Goal: Contribute content: Add original content to the website for others to see

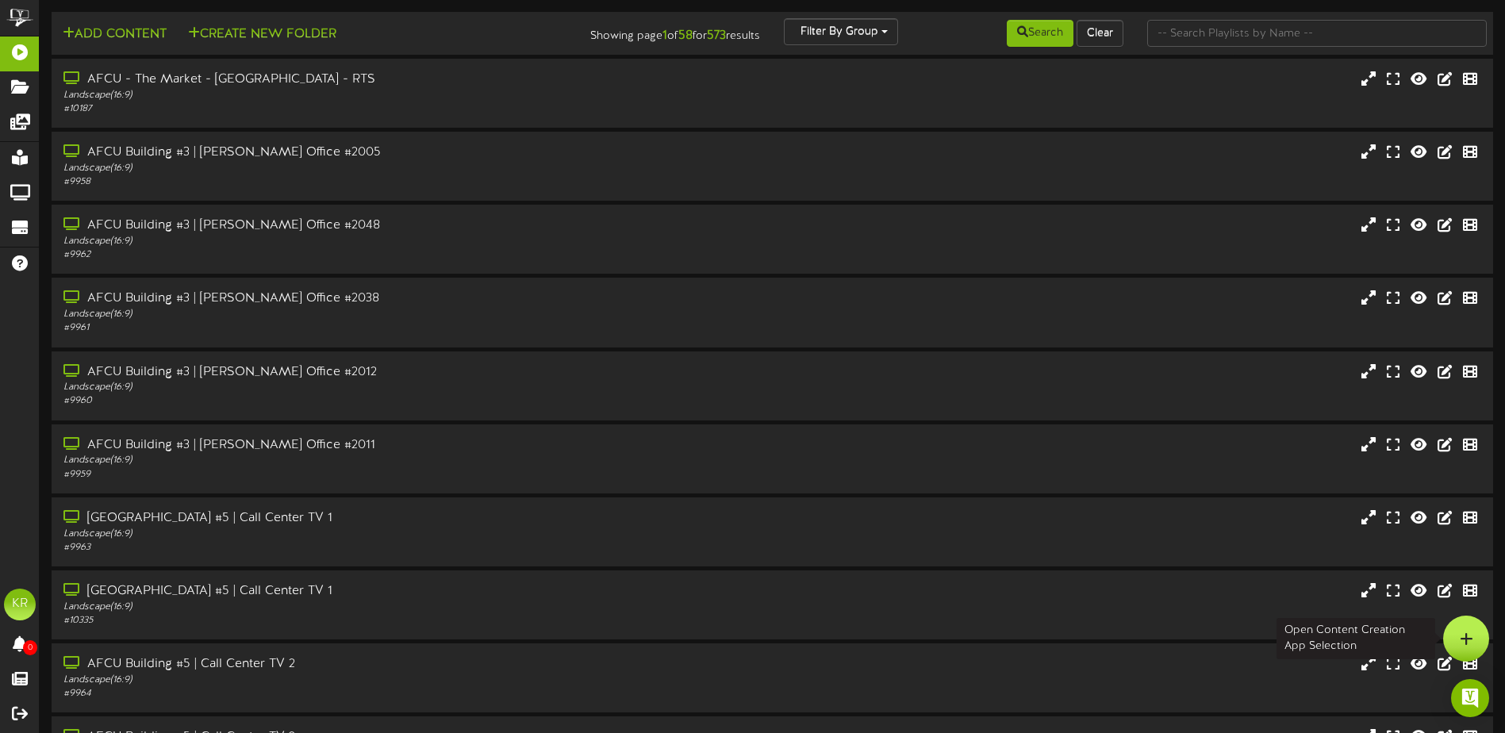
click at [1457, 630] on div at bounding box center [1466, 639] width 46 height 46
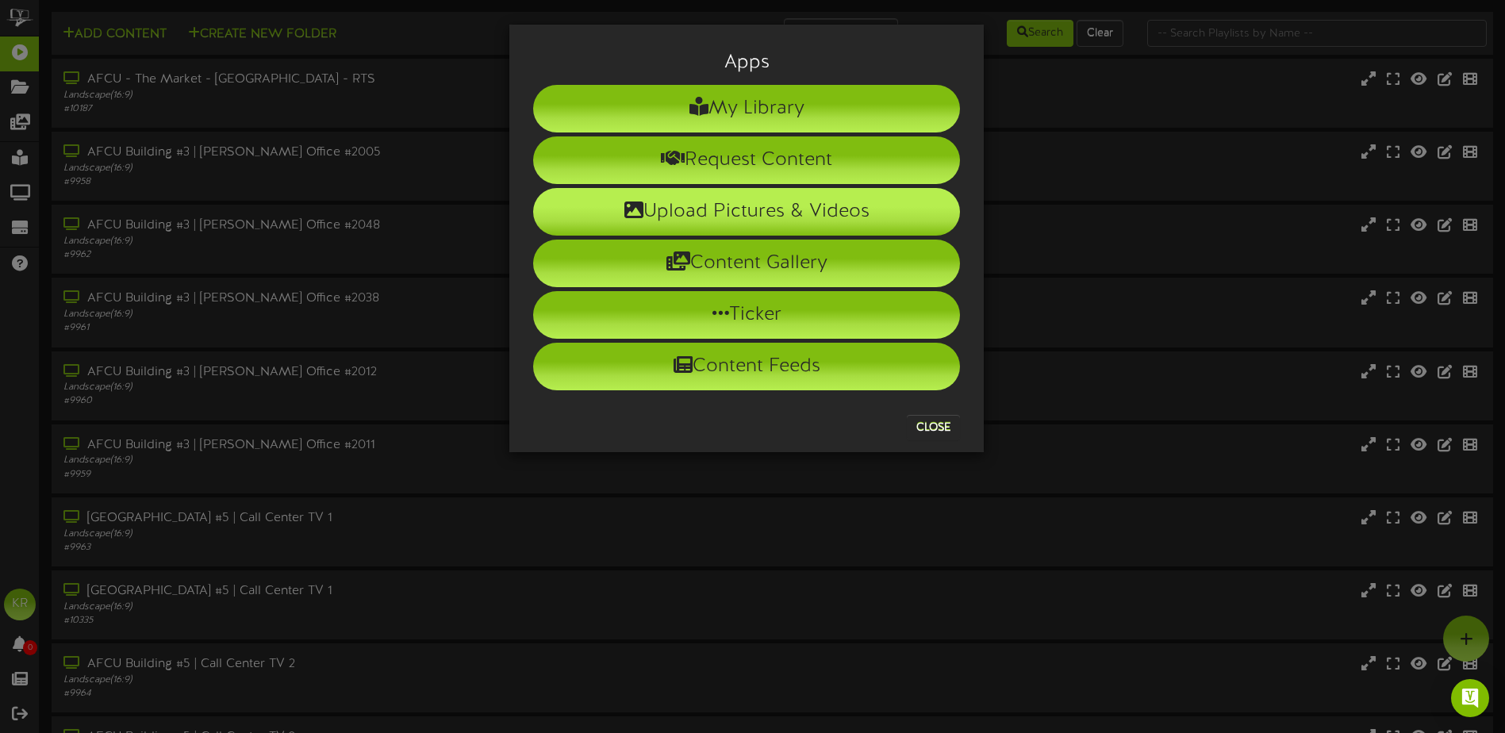
click at [726, 215] on li "Upload Pictures & Videos" at bounding box center [746, 212] width 427 height 48
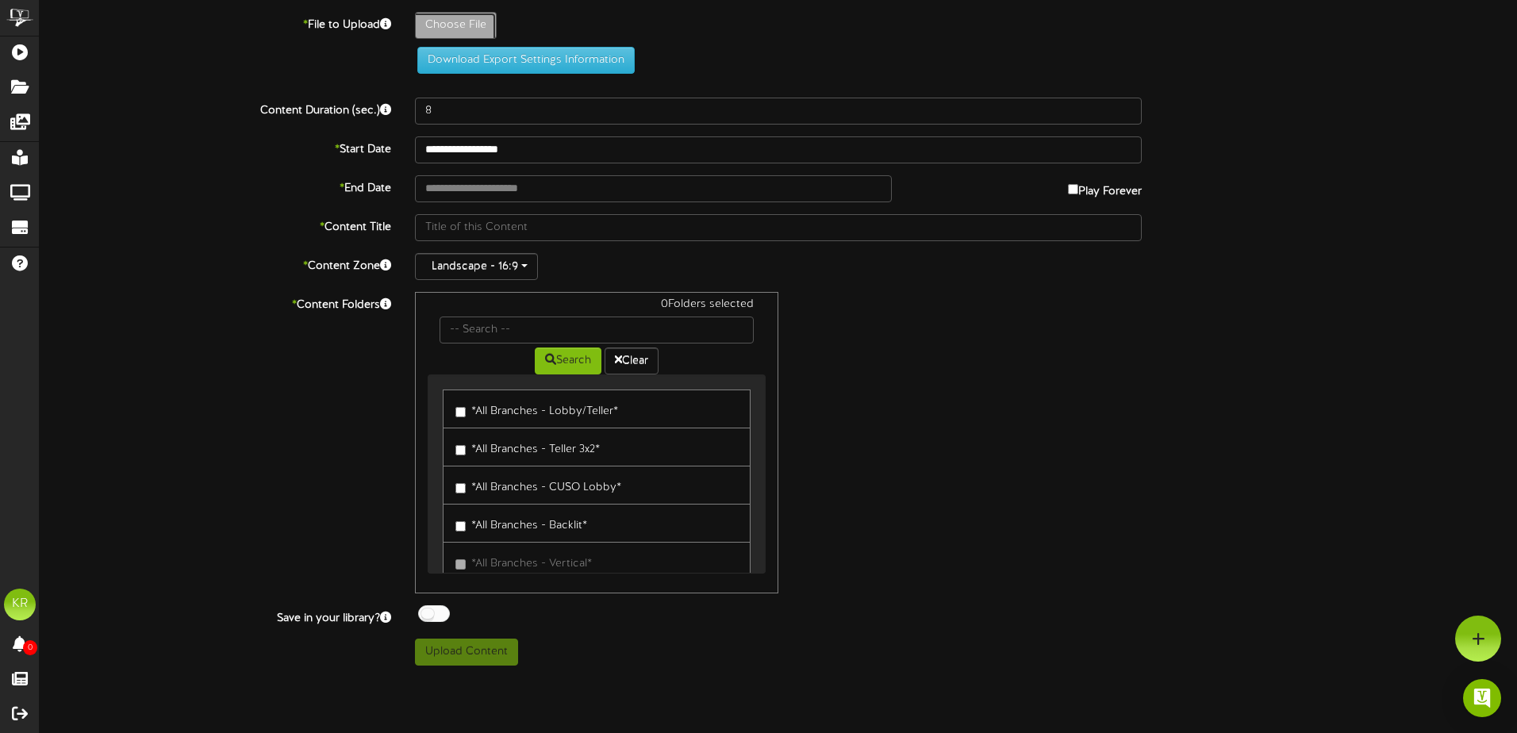
type input "**********"
type input "WeeklyBirthdayssep3"
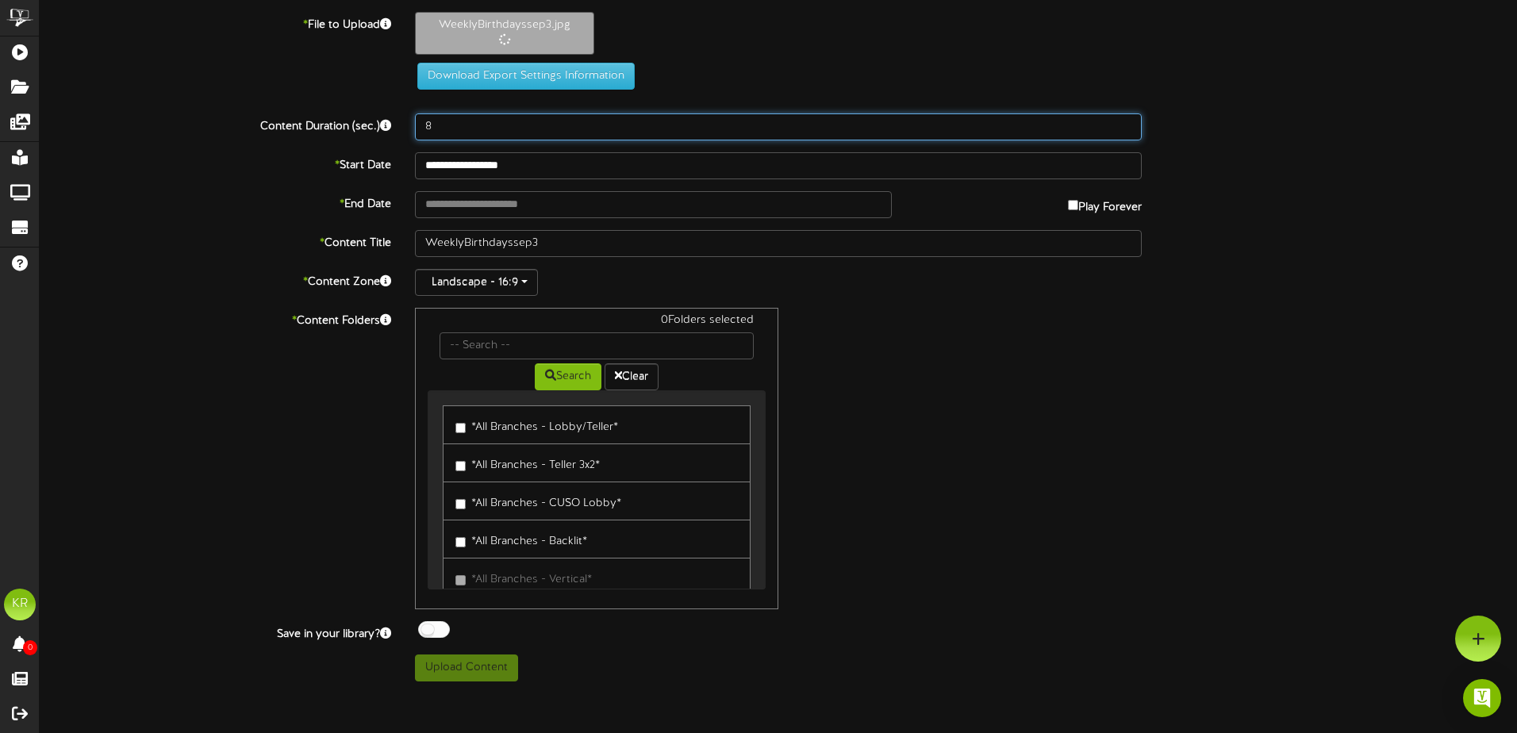
drag, startPoint x: 442, startPoint y: 125, endPoint x: 405, endPoint y: 120, distance: 37.7
click at [407, 119] on div "8" at bounding box center [778, 126] width 751 height 27
type input "30"
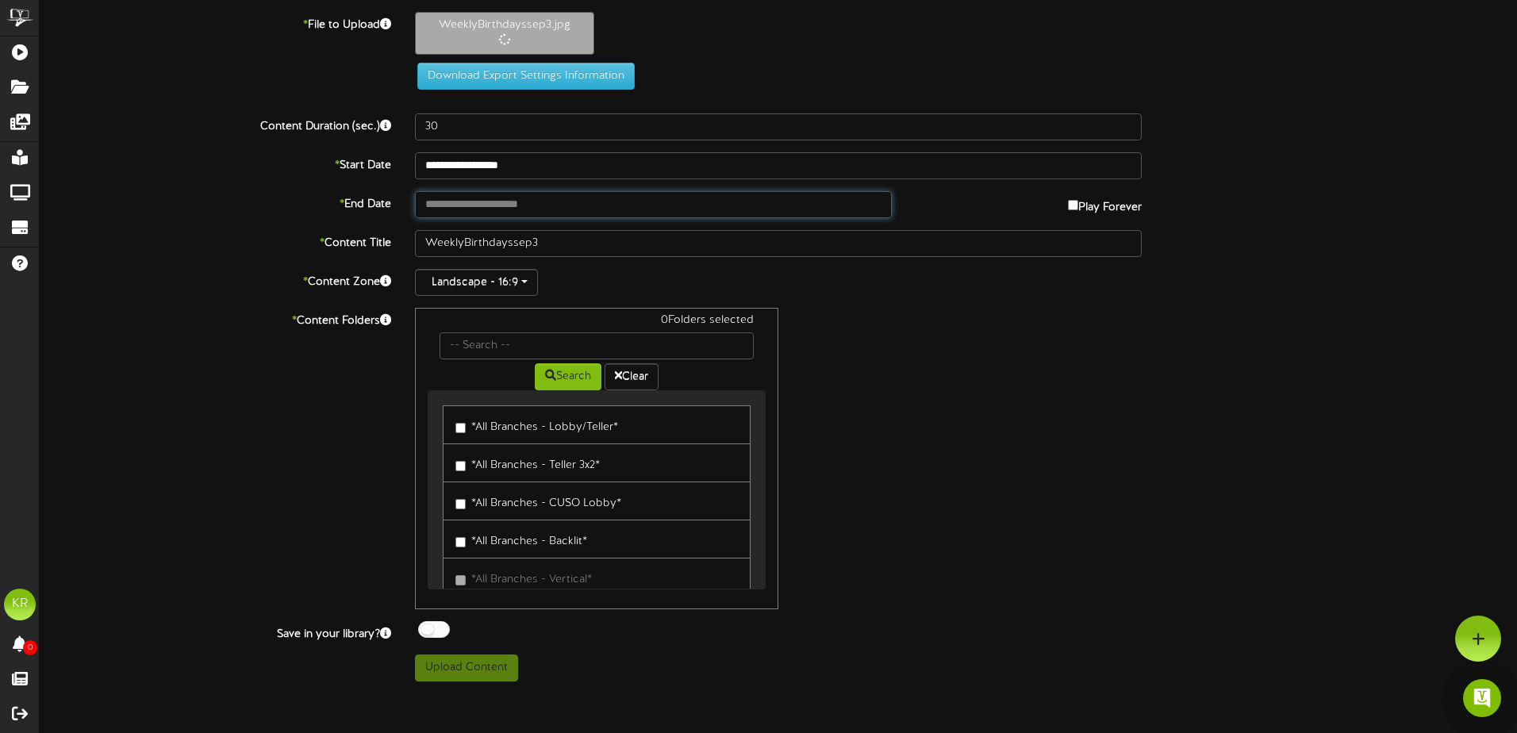
click at [459, 212] on input "text" at bounding box center [653, 204] width 477 height 27
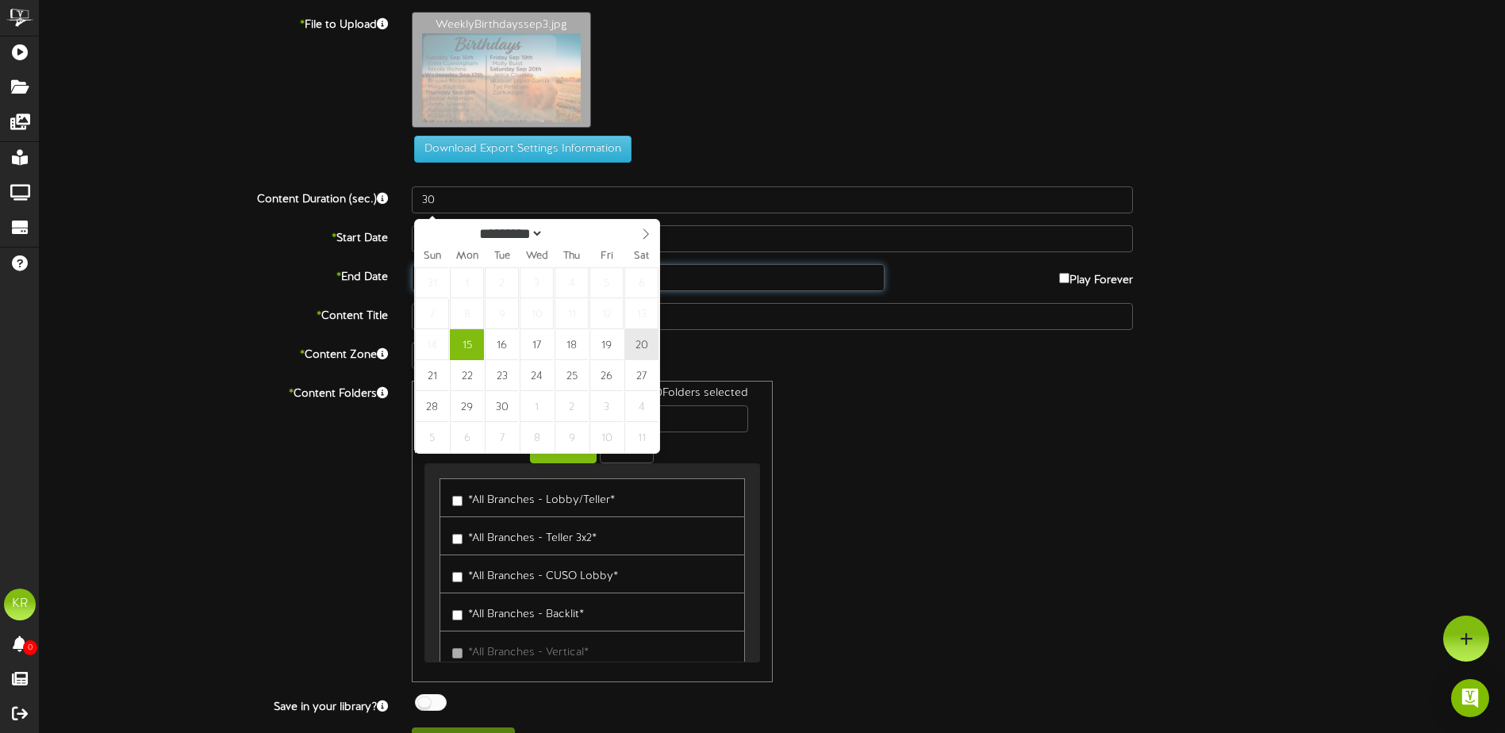
type input "**********"
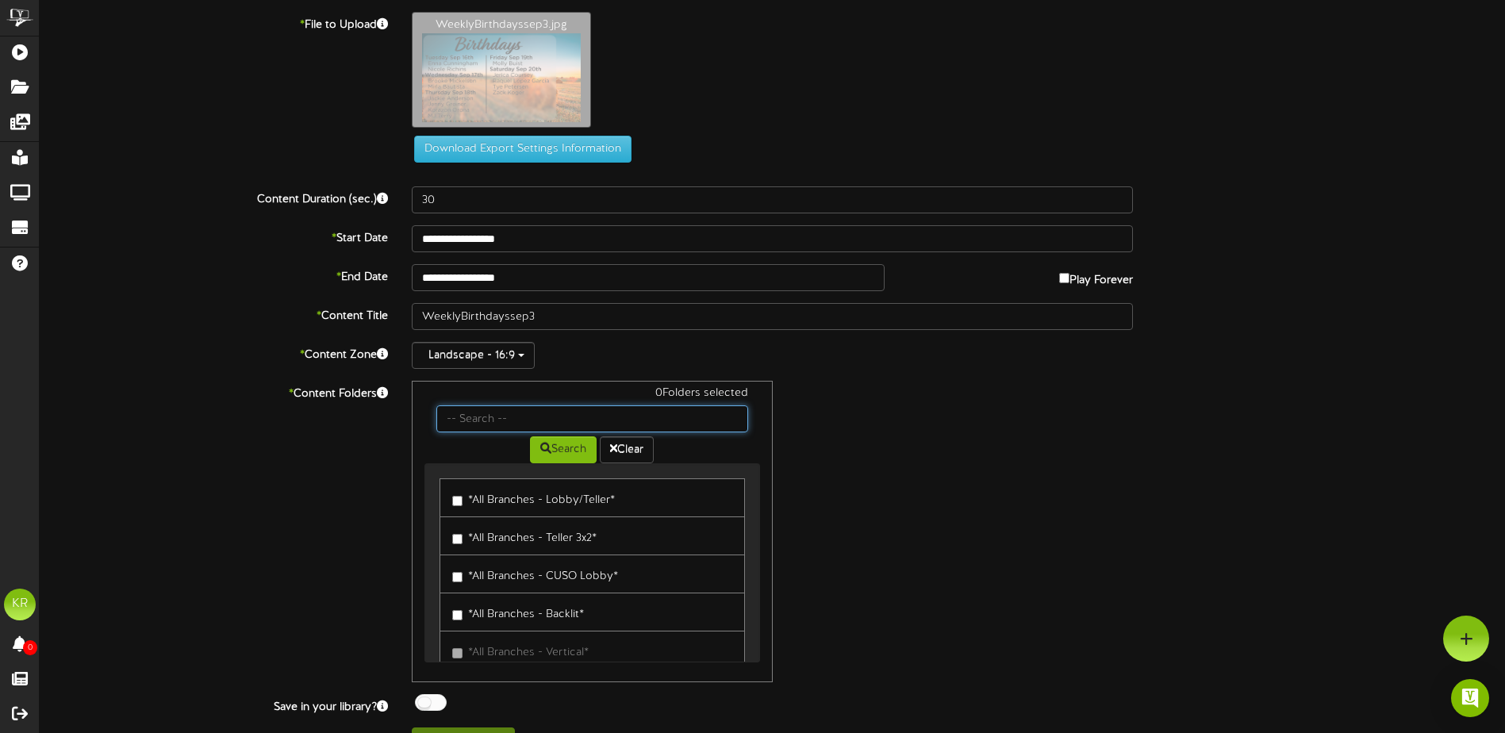
click at [535, 412] on input "text" at bounding box center [591, 418] width 311 height 27
type input "Center"
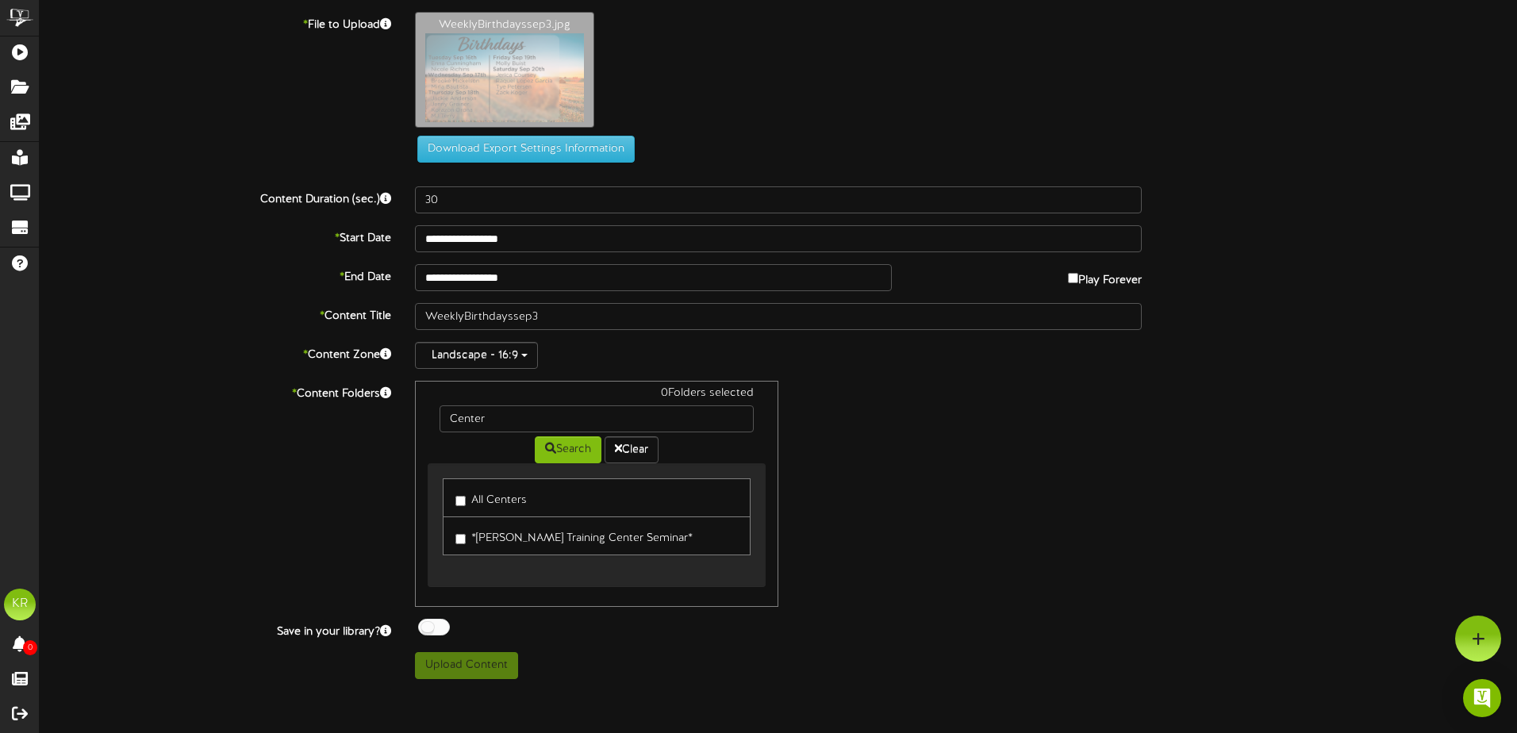
click at [468, 505] on label "All Centers" at bounding box center [490, 497] width 71 height 21
click at [440, 633] on div at bounding box center [434, 627] width 32 height 17
click at [463, 670] on button "Upload Content" at bounding box center [466, 665] width 103 height 27
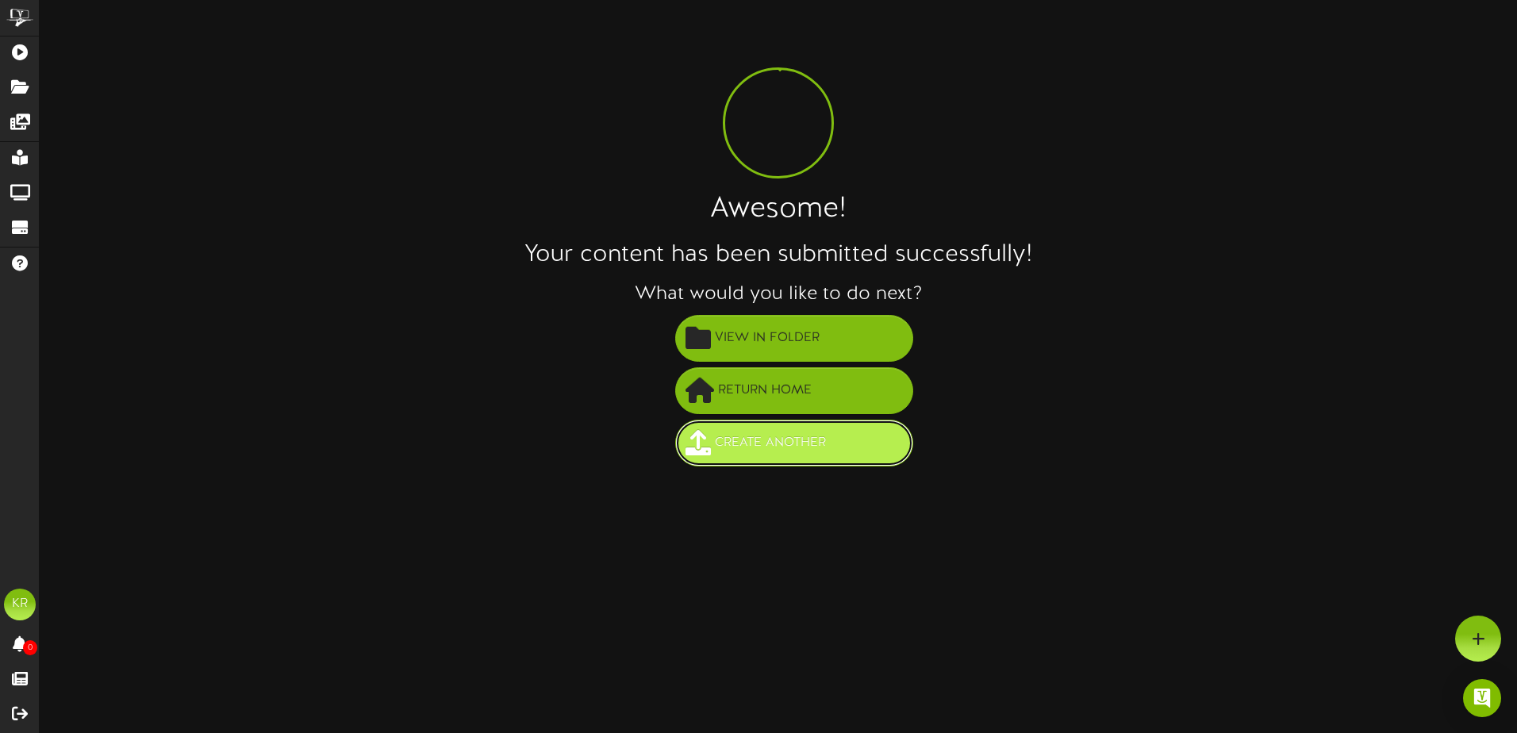
click at [730, 455] on span "Create Another" at bounding box center [770, 443] width 119 height 26
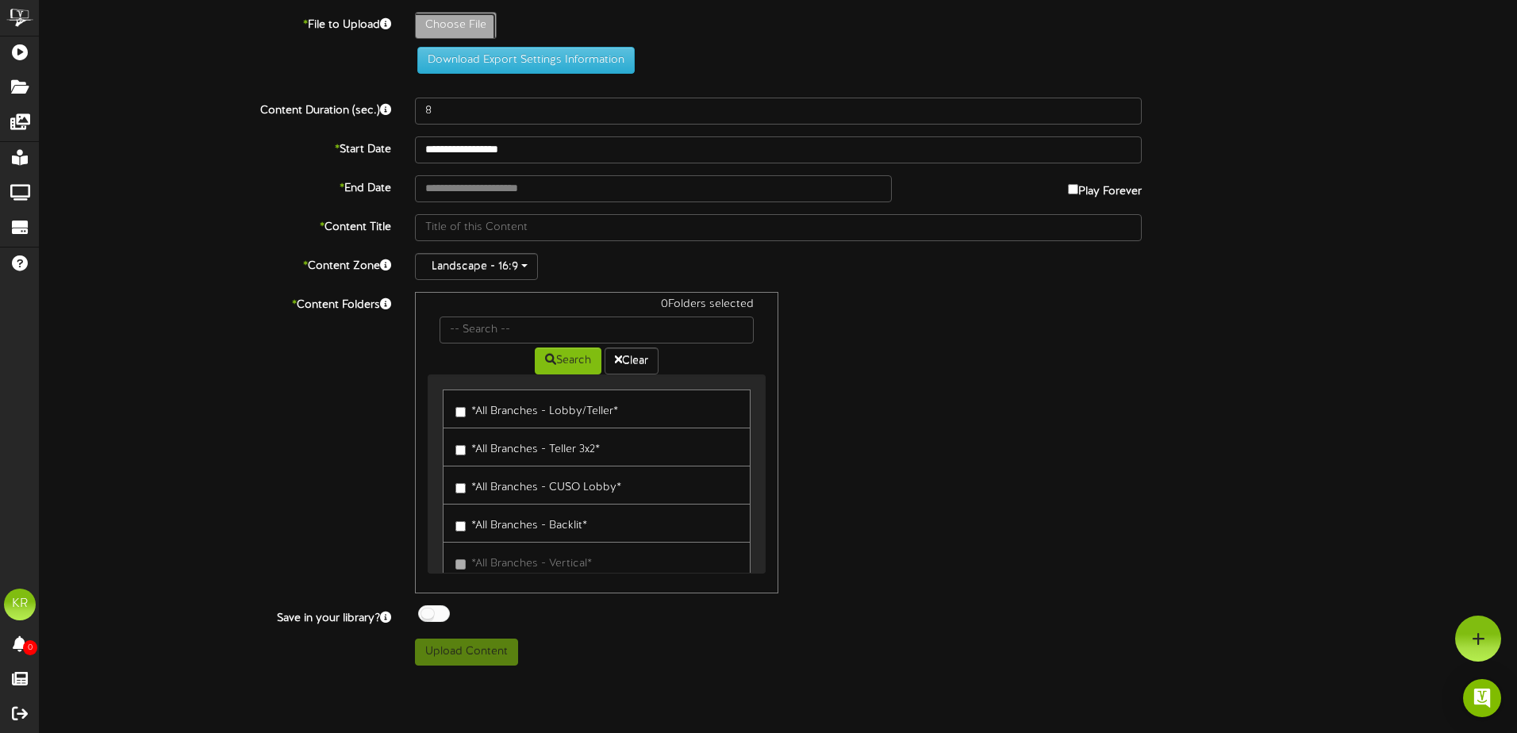
type input "**********"
type input "Weeklystats9-15"
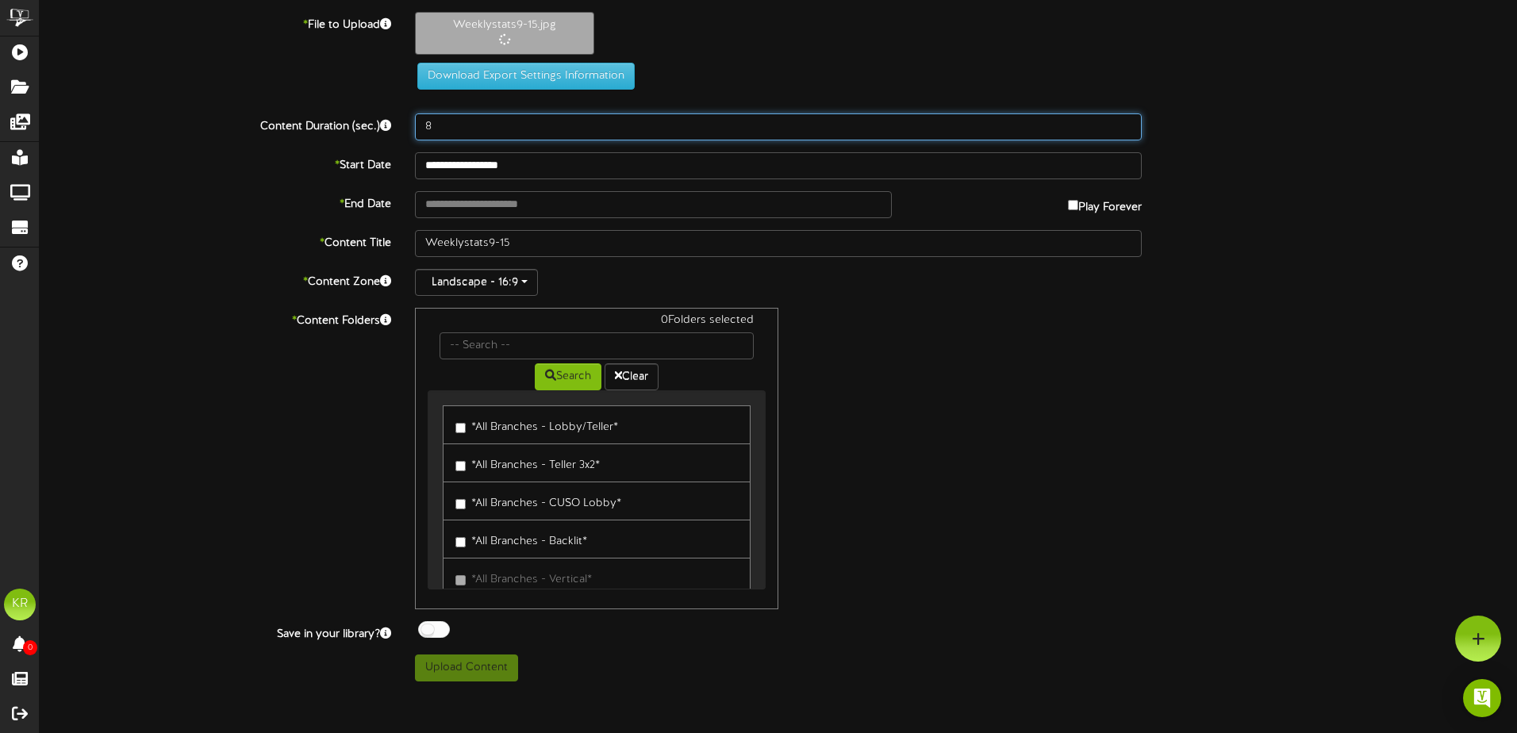
drag, startPoint x: 450, startPoint y: 127, endPoint x: 366, endPoint y: 121, distance: 84.3
click at [367, 121] on div "Content Duration (sec.) 8" at bounding box center [778, 126] width 1501 height 27
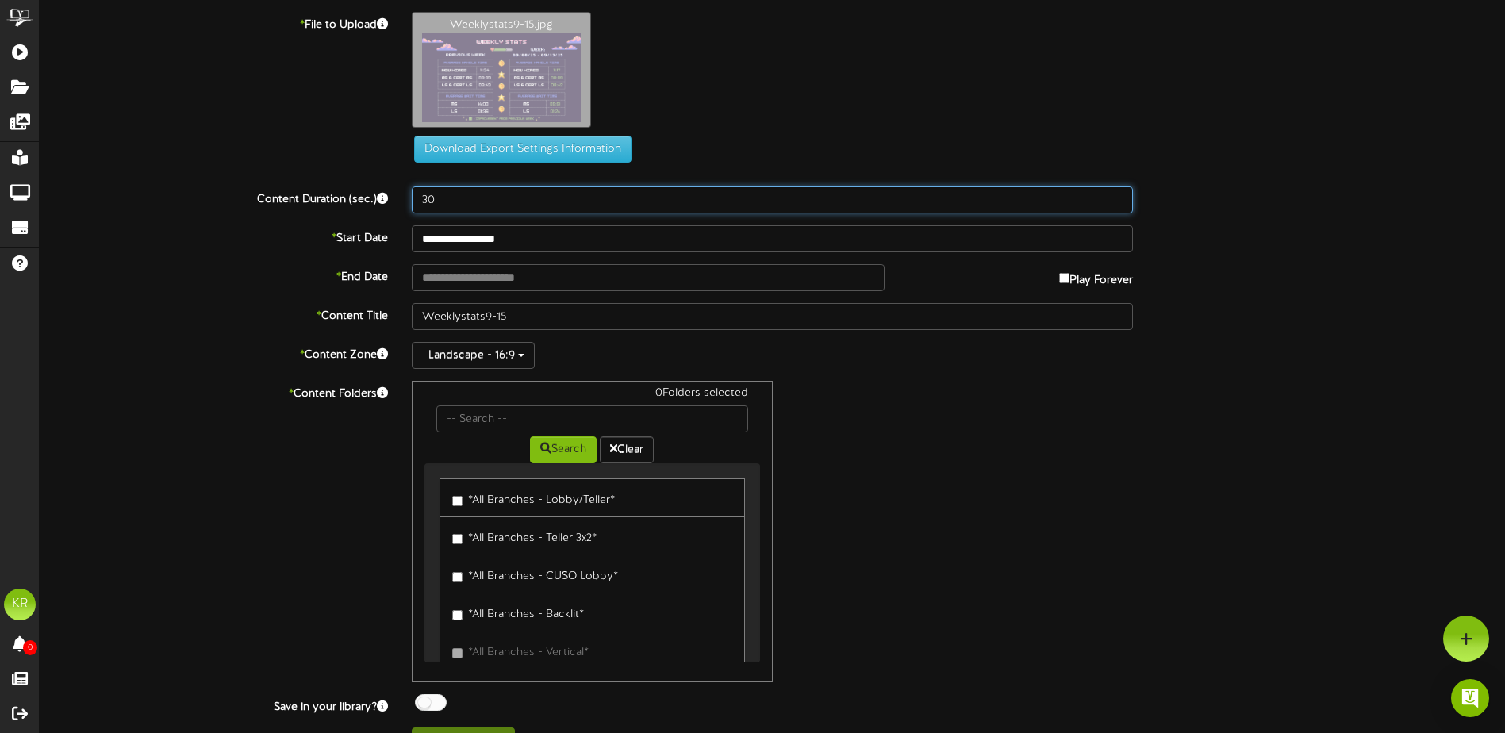
type input "30"
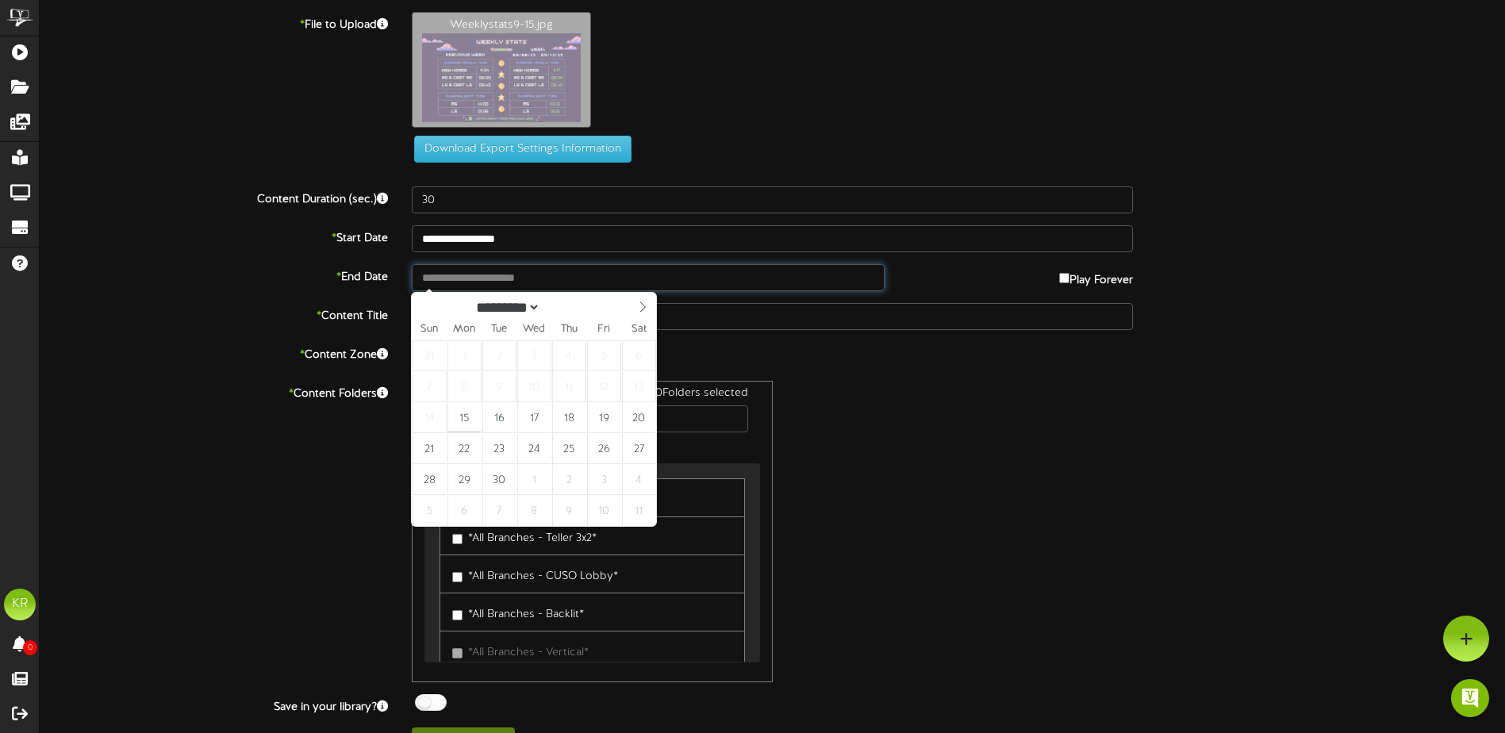
click at [451, 271] on input "text" at bounding box center [648, 277] width 473 height 27
type input "**********"
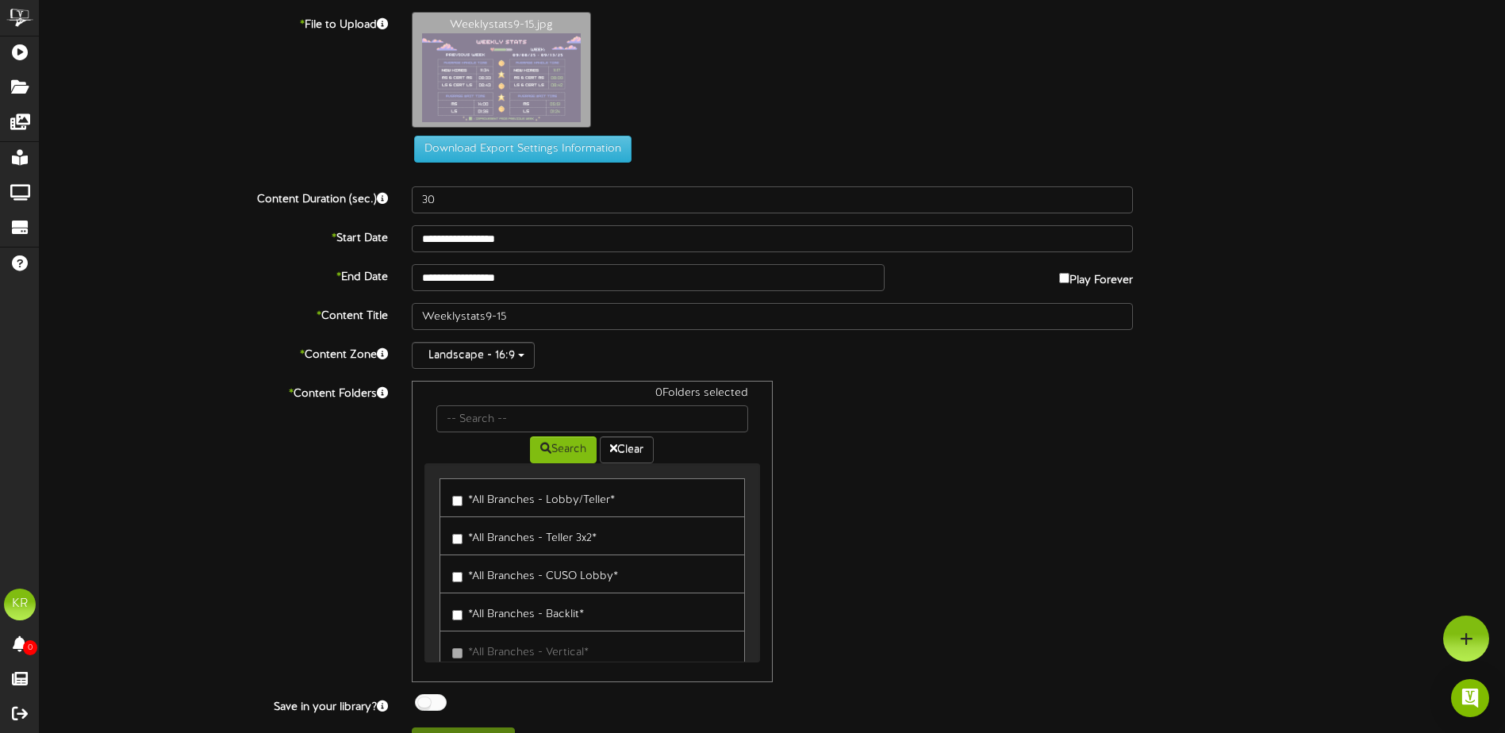
click at [500, 396] on div "0 Folders selected" at bounding box center [591, 396] width 335 height 20
click at [487, 420] on input "text" at bounding box center [591, 418] width 311 height 27
type input "Center"
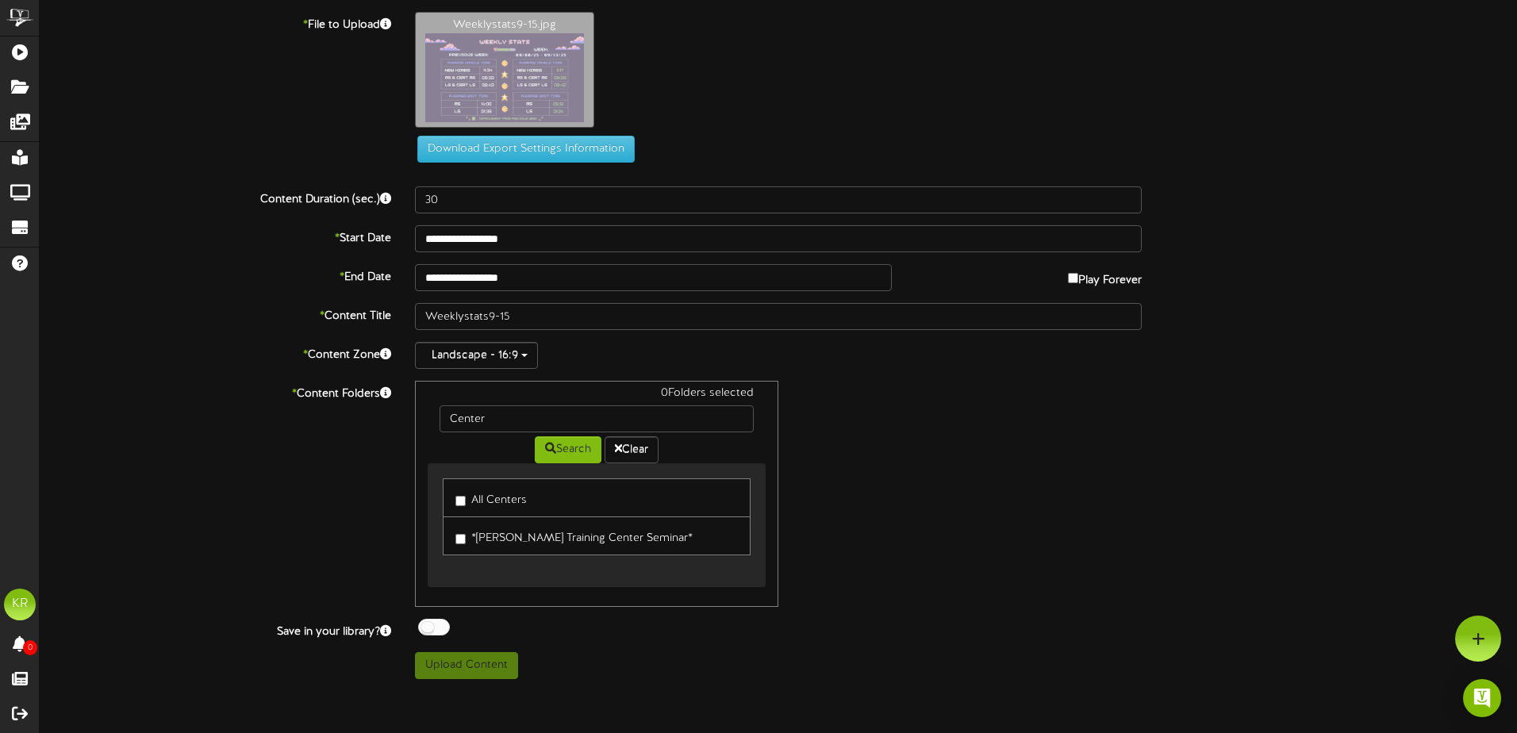
click at [507, 493] on label "All Centers" at bounding box center [490, 497] width 71 height 21
click at [438, 629] on div at bounding box center [434, 627] width 32 height 17
drag, startPoint x: 469, startPoint y: 645, endPoint x: 517, endPoint y: 661, distance: 50.9
click at [475, 652] on div "**********" at bounding box center [778, 345] width 1477 height 667
click at [517, 661] on div "Upload Content" at bounding box center [778, 665] width 751 height 27
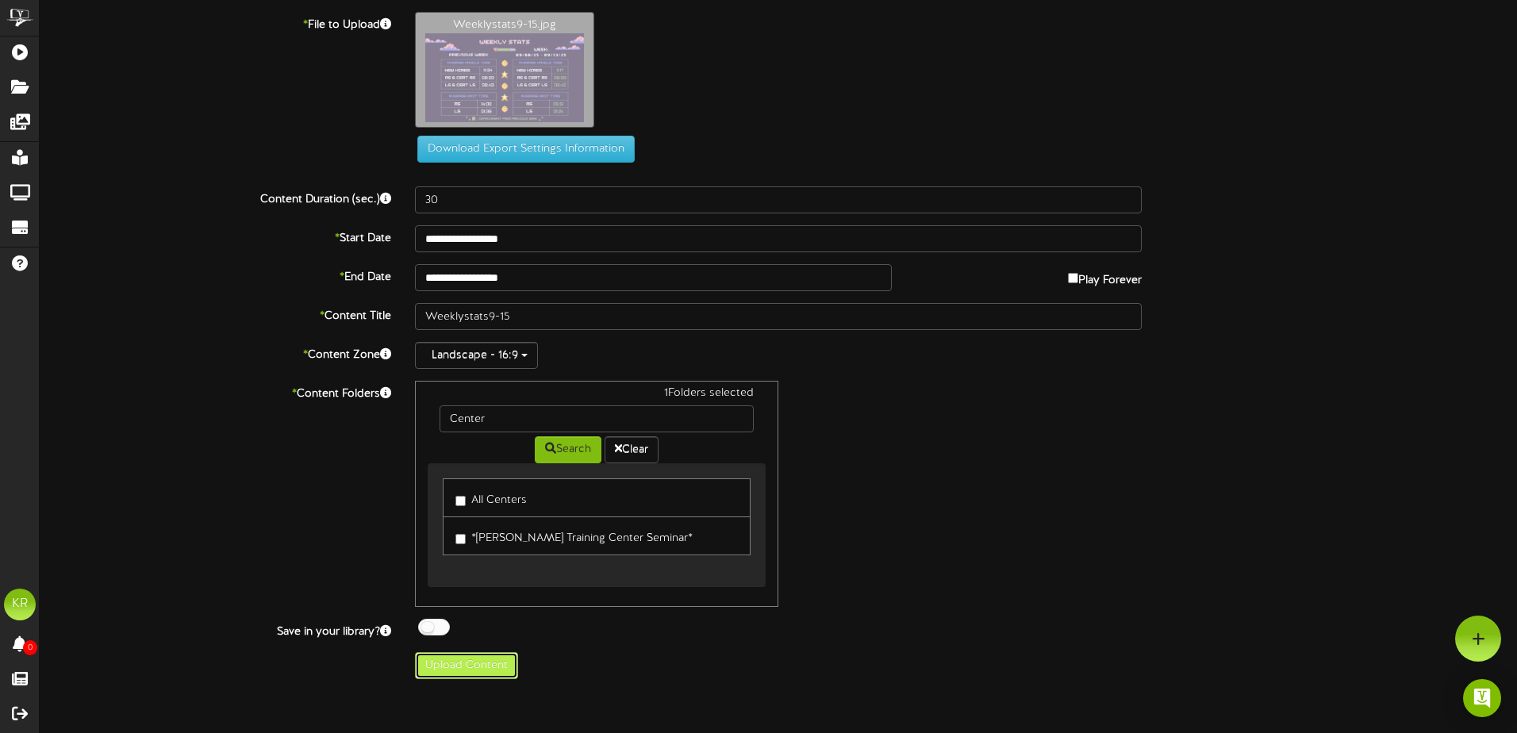
click at [514, 659] on button "Upload Content" at bounding box center [466, 665] width 103 height 27
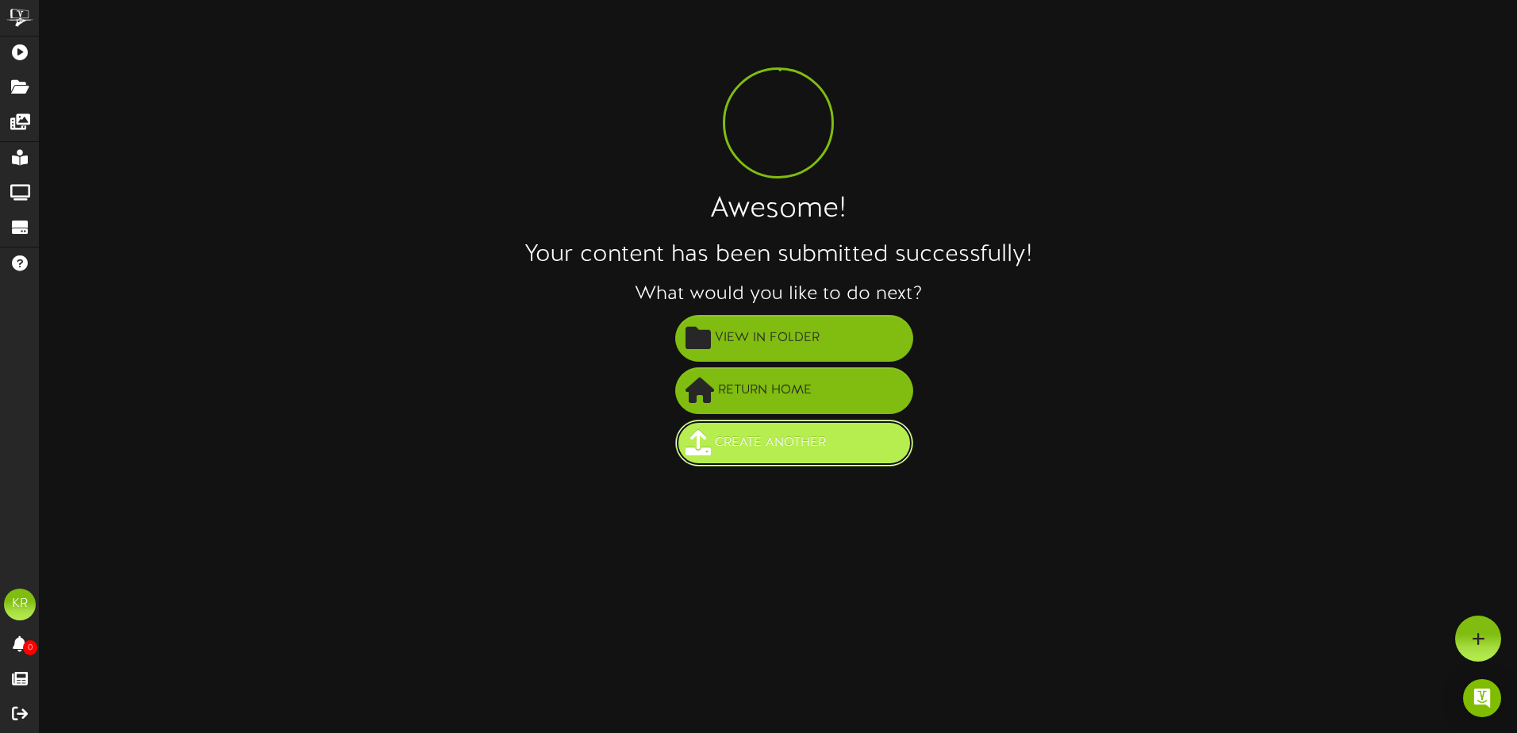
click at [807, 456] on span "Create Another" at bounding box center [770, 443] width 119 height 26
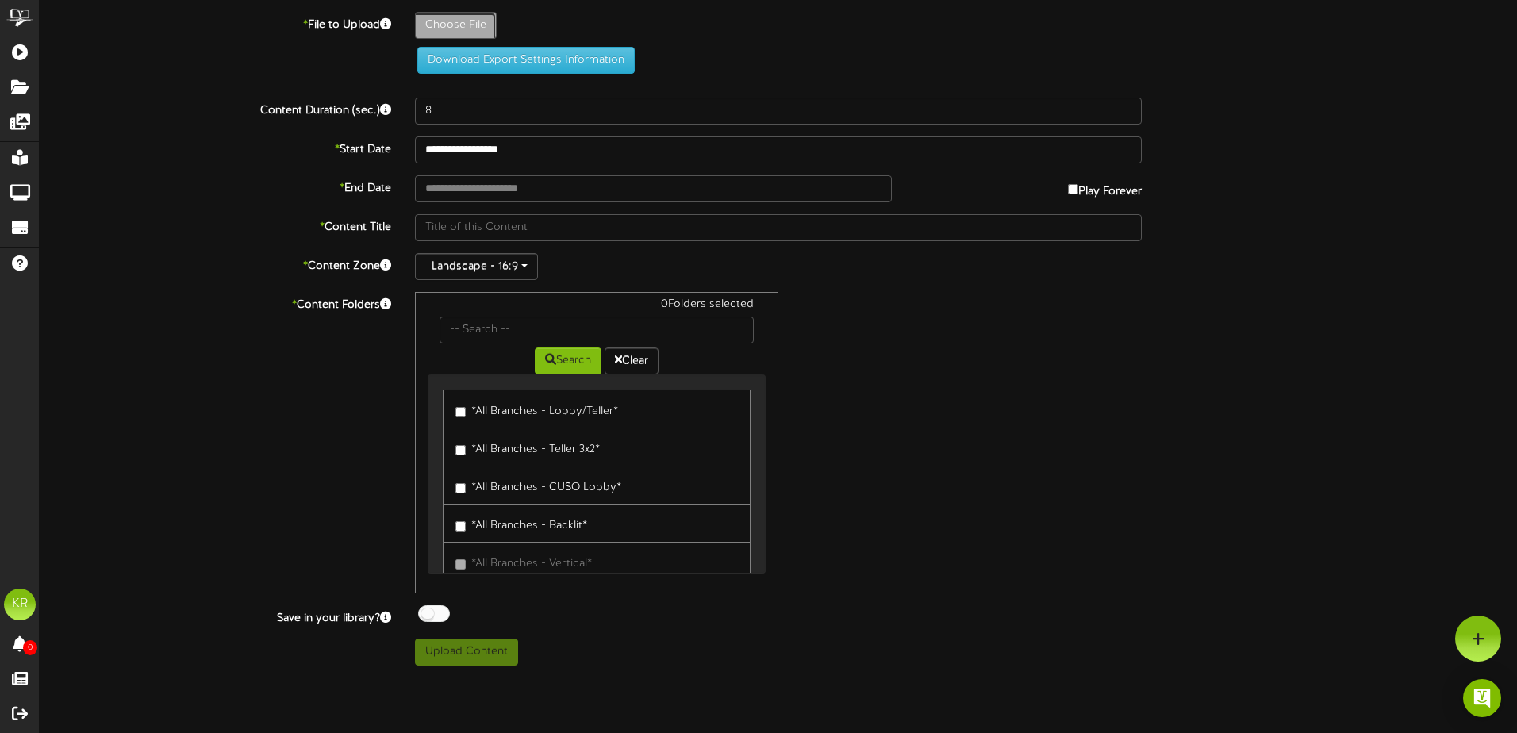
type input "**********"
type input "7Insurance"
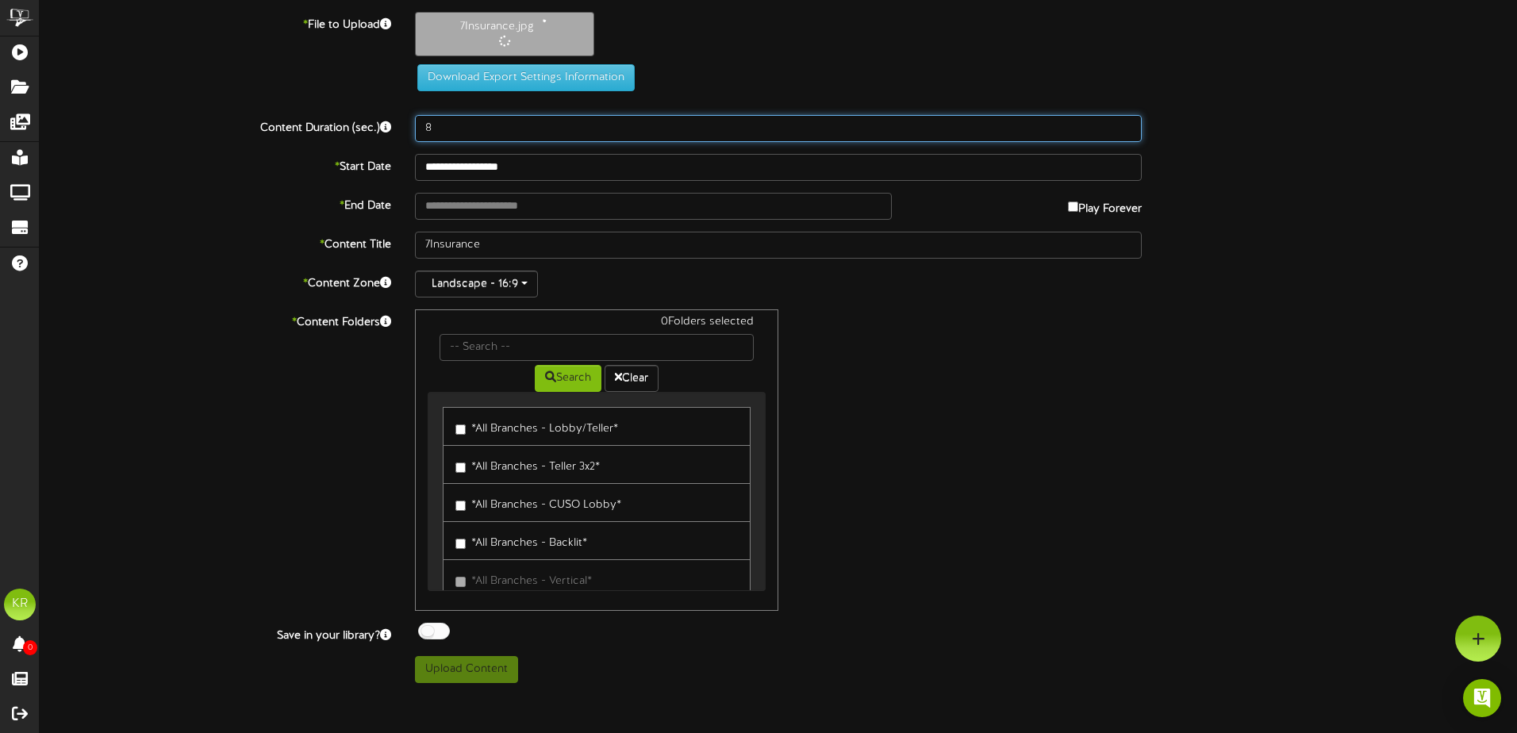
drag, startPoint x: 438, startPoint y: 126, endPoint x: 255, endPoint y: 132, distance: 182.6
click at [295, 121] on div "Content Duration (sec.) 8" at bounding box center [778, 128] width 1501 height 27
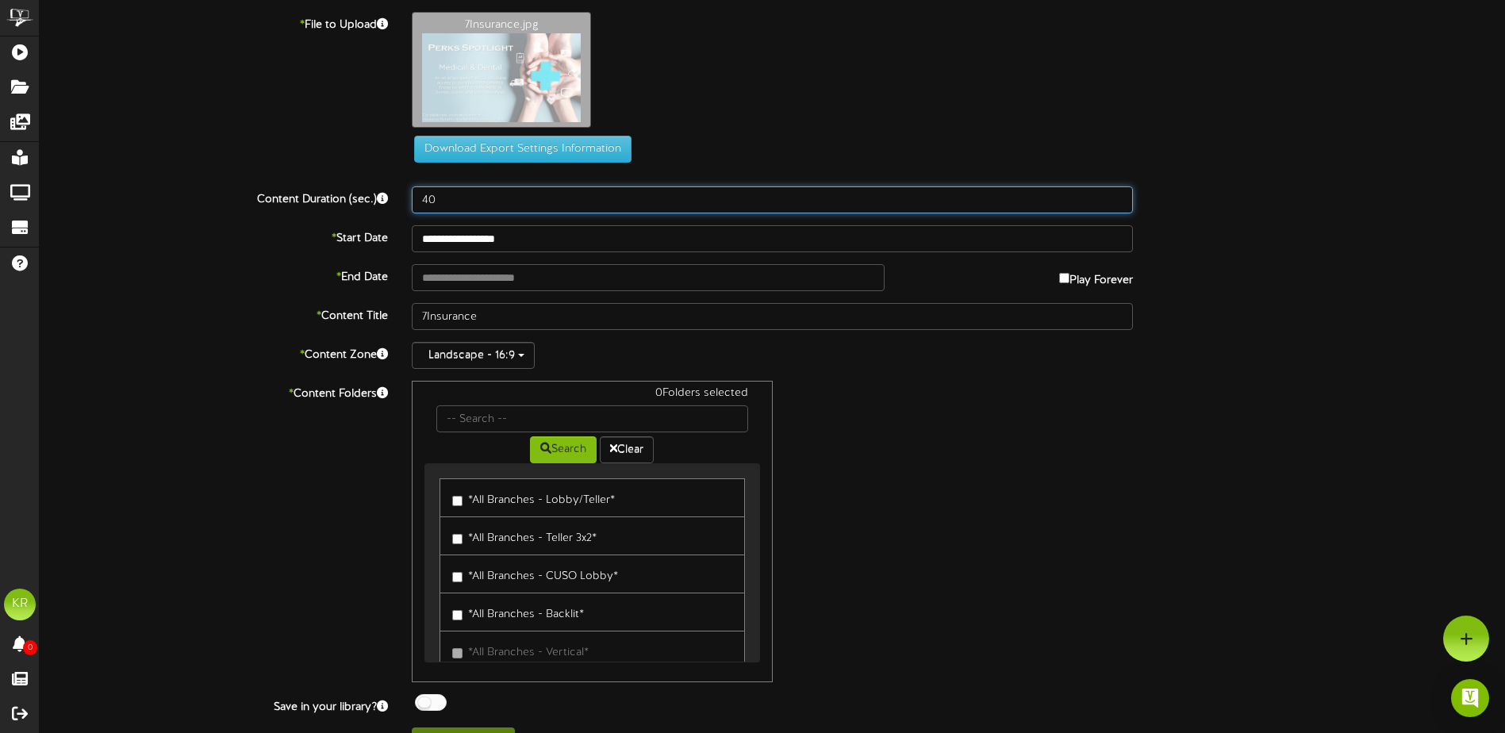
drag, startPoint x: 444, startPoint y: 198, endPoint x: 403, endPoint y: 186, distance: 42.2
click at [405, 186] on div "40" at bounding box center [772, 199] width 745 height 27
type input "30"
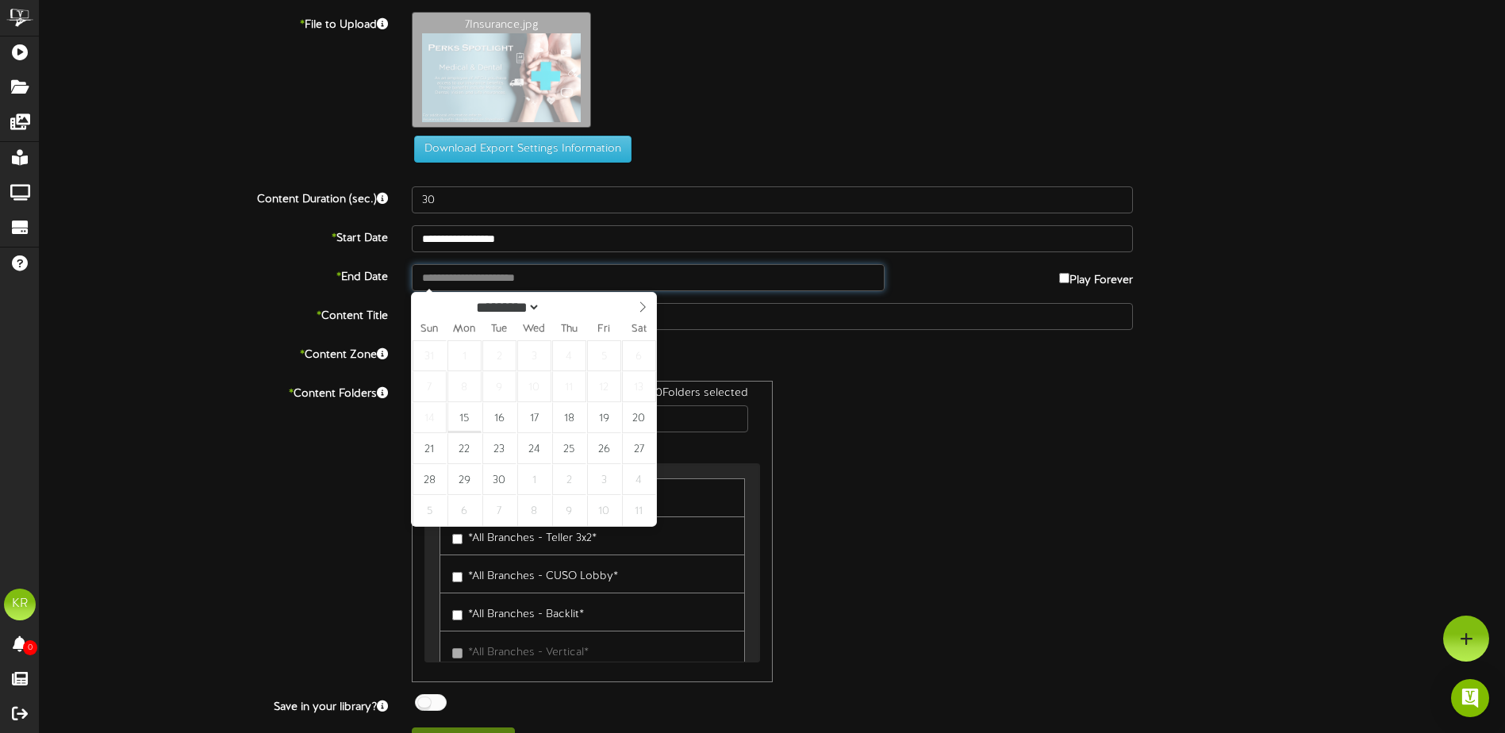
click at [482, 281] on input "text" at bounding box center [648, 277] width 473 height 27
type input "**********"
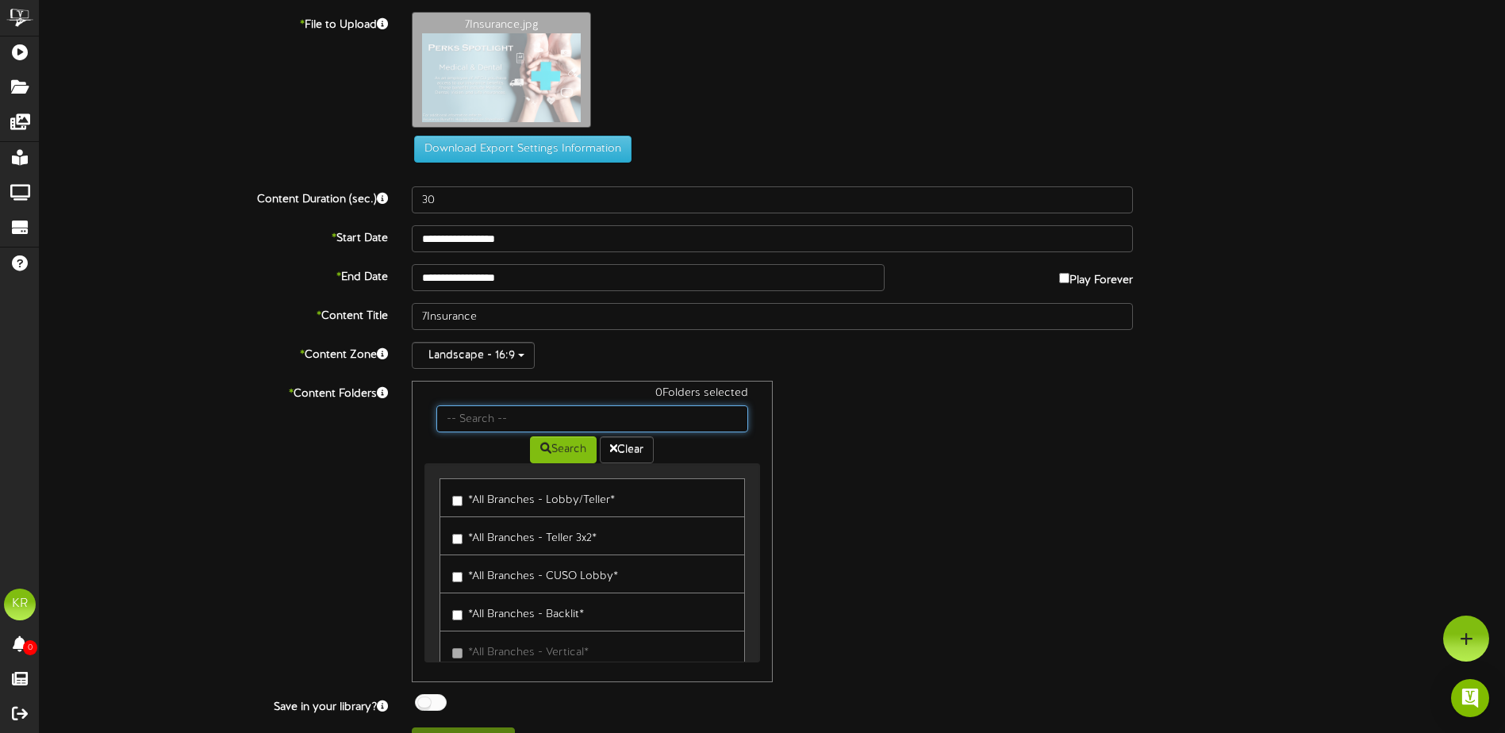
click at [520, 418] on input "text" at bounding box center [591, 418] width 311 height 27
type input "Center"
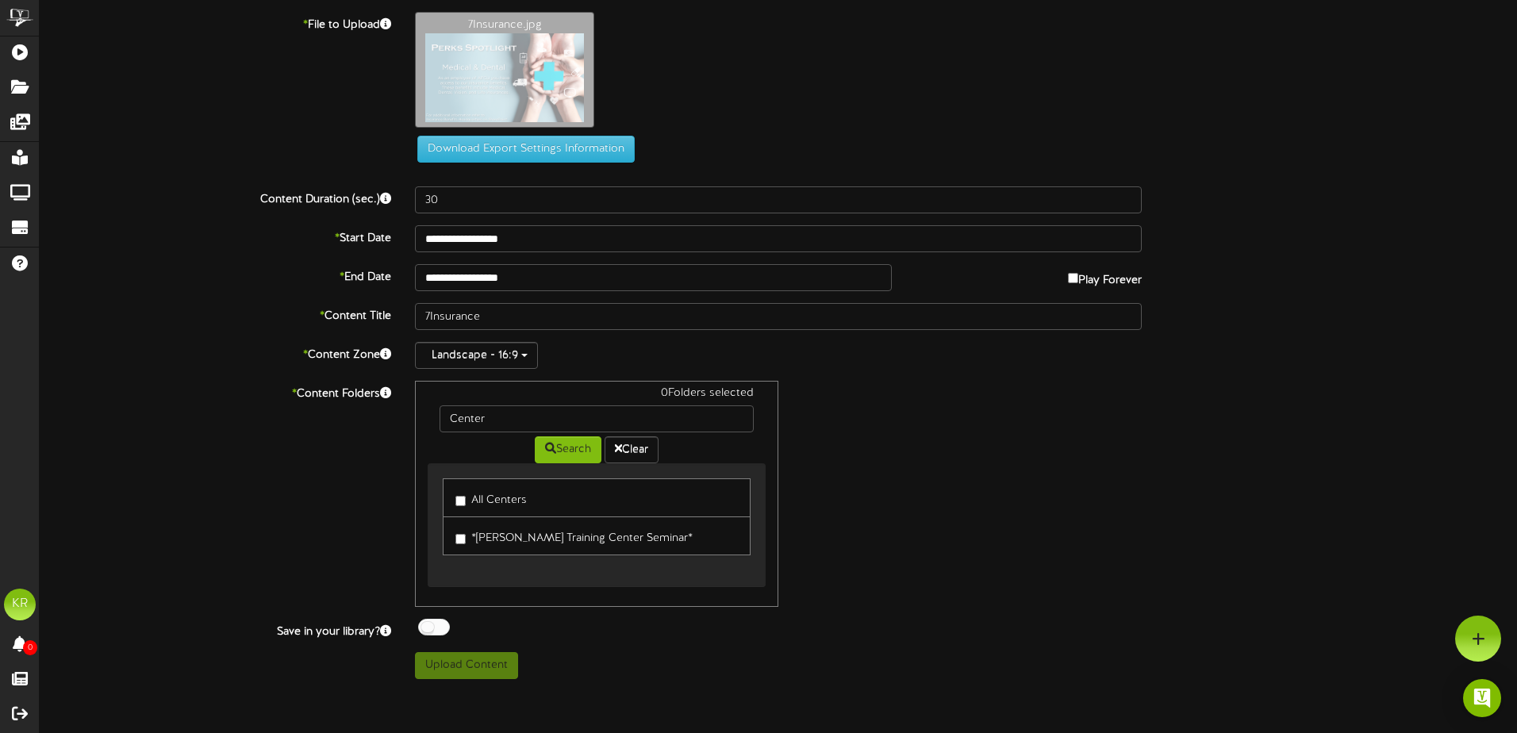
click at [475, 501] on label "All Centers" at bounding box center [490, 497] width 71 height 21
click at [440, 622] on div at bounding box center [434, 627] width 32 height 17
click at [464, 674] on button "Upload Content" at bounding box center [466, 665] width 103 height 27
